Goal: Understand process/instructions: Learn how to perform a task or action

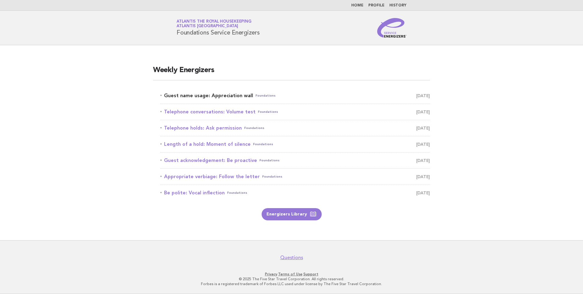
click at [222, 93] on link "Guest name usage: Appreciation wall Foundations [DATE]" at bounding box center [296, 95] width 270 height 9
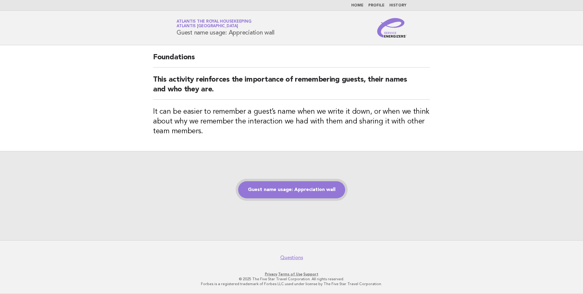
click at [280, 189] on link "Guest name usage: Appreciation wall" at bounding box center [291, 189] width 107 height 17
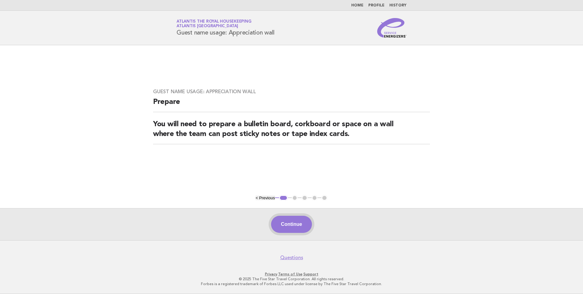
click at [287, 221] on button "Continue" at bounding box center [291, 223] width 41 height 17
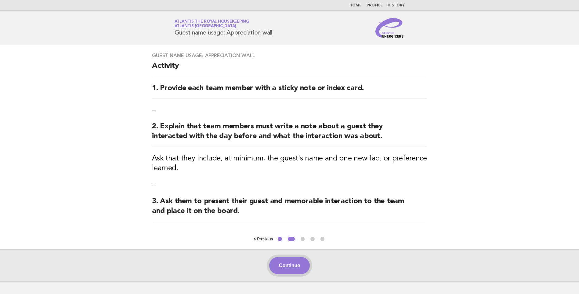
click at [293, 261] on button "Continue" at bounding box center [289, 265] width 41 height 17
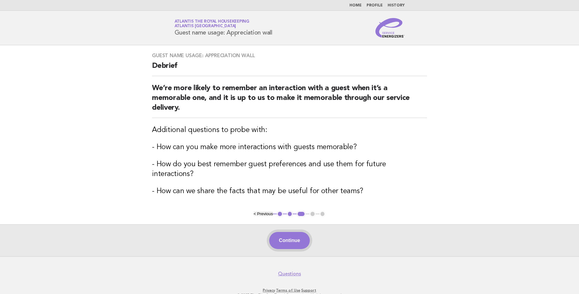
click at [281, 232] on button "Continue" at bounding box center [289, 240] width 41 height 17
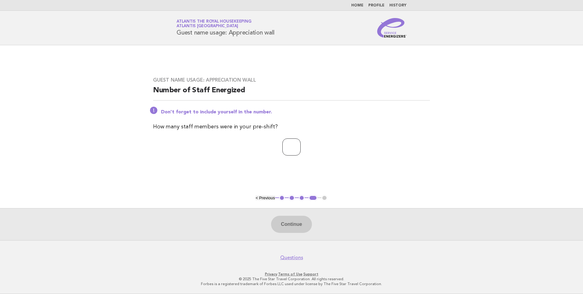
click at [292, 151] on input "number" at bounding box center [292, 146] width 18 height 17
type input "**"
click at [286, 222] on button "Continue" at bounding box center [291, 223] width 41 height 17
